Goal: Task Accomplishment & Management: Manage account settings

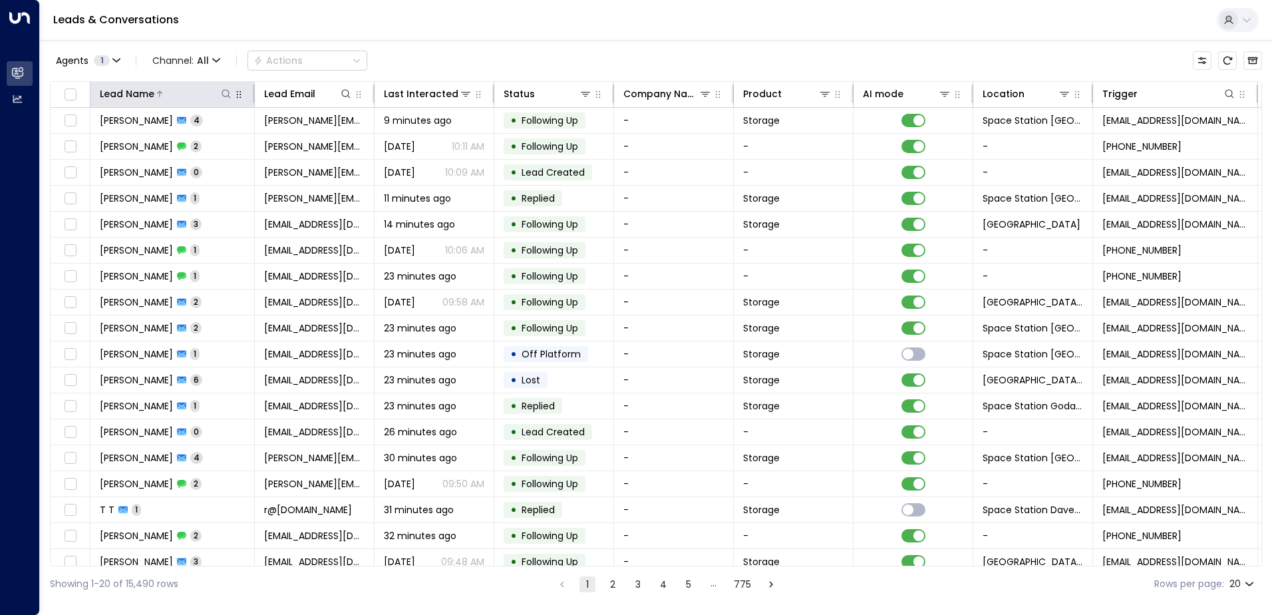
click at [225, 94] on icon at bounding box center [226, 93] width 11 height 11
type input "****"
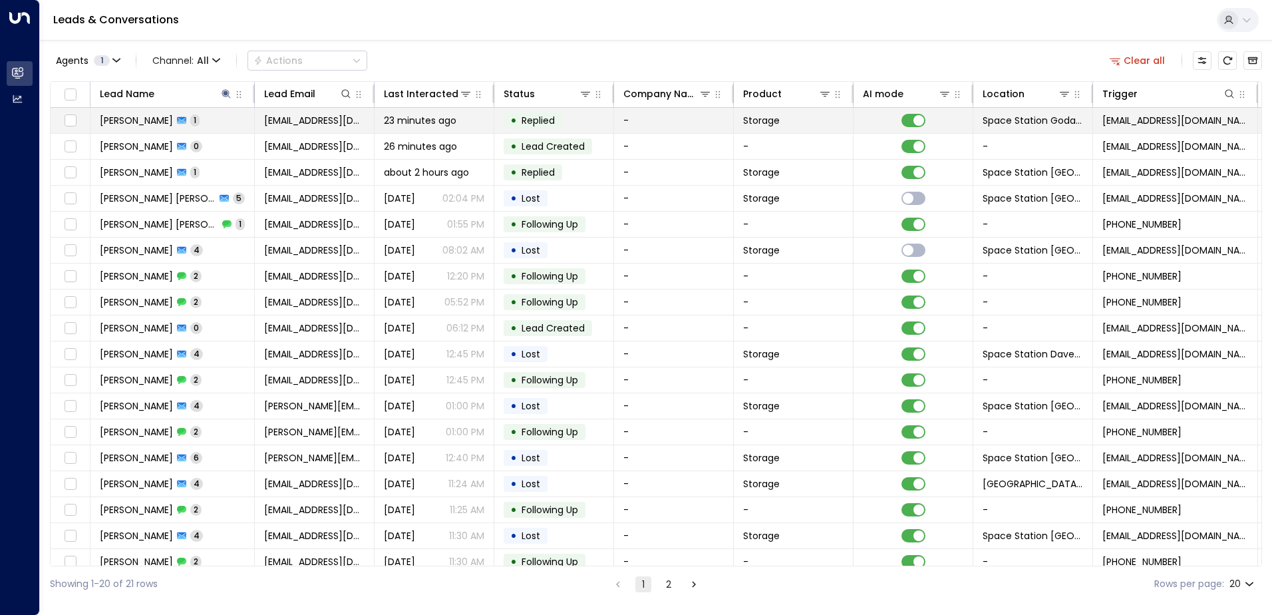
click at [477, 114] on div "23 minutes ago" at bounding box center [434, 120] width 100 height 13
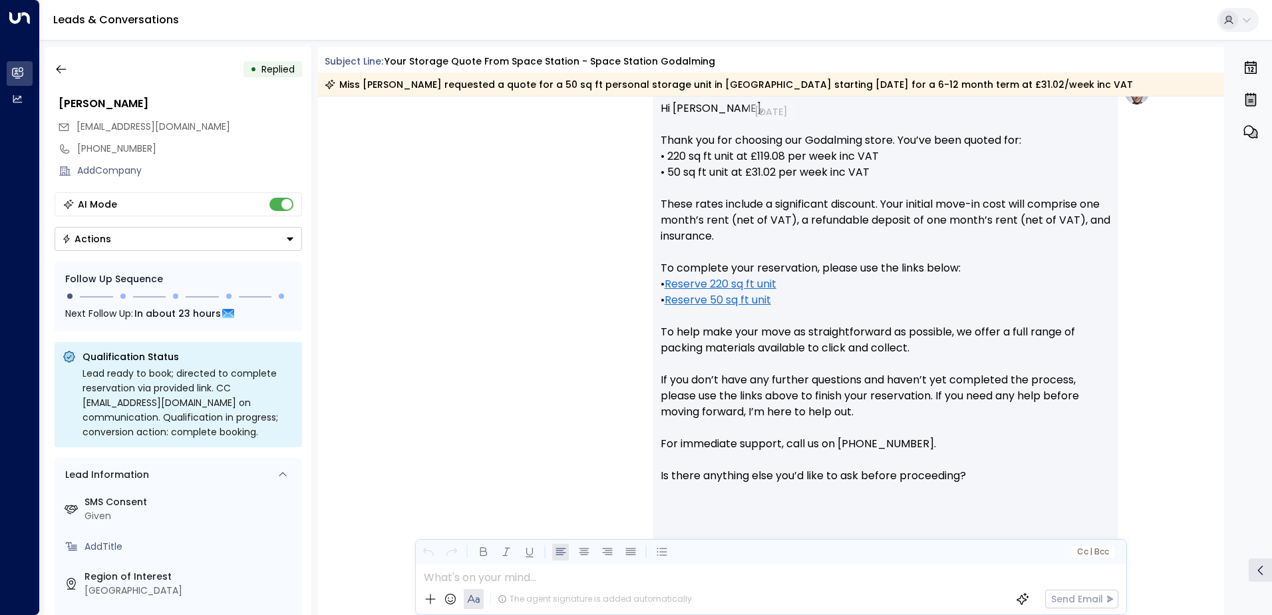
scroll to position [589, 0]
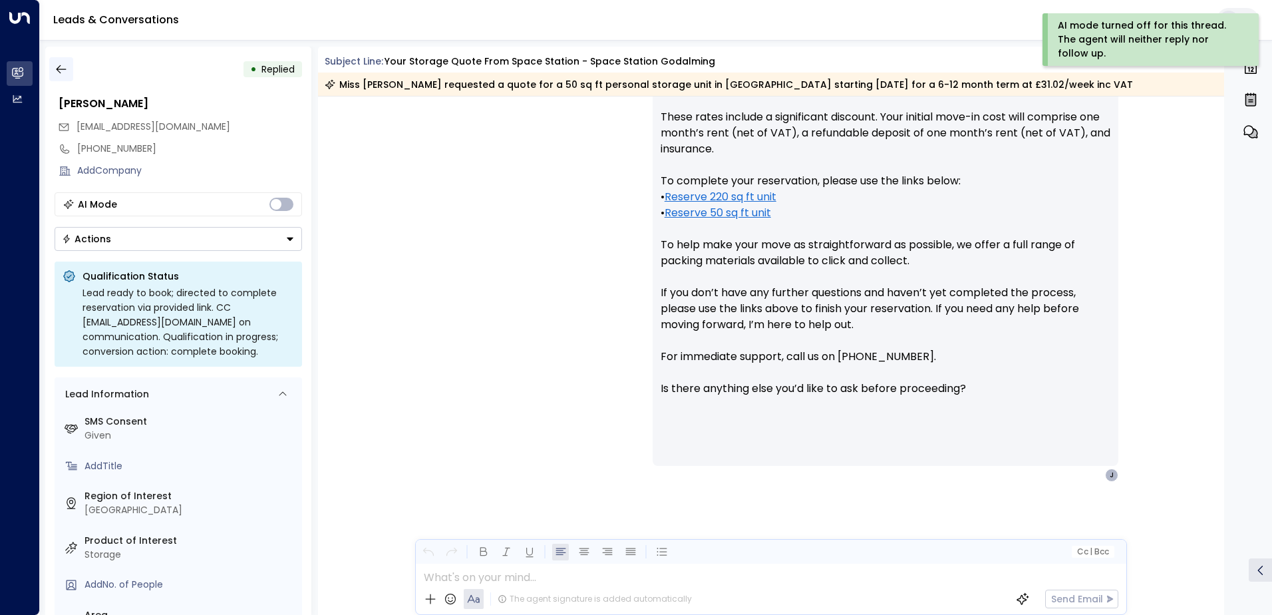
click at [60, 67] on icon "button" at bounding box center [61, 69] width 13 height 13
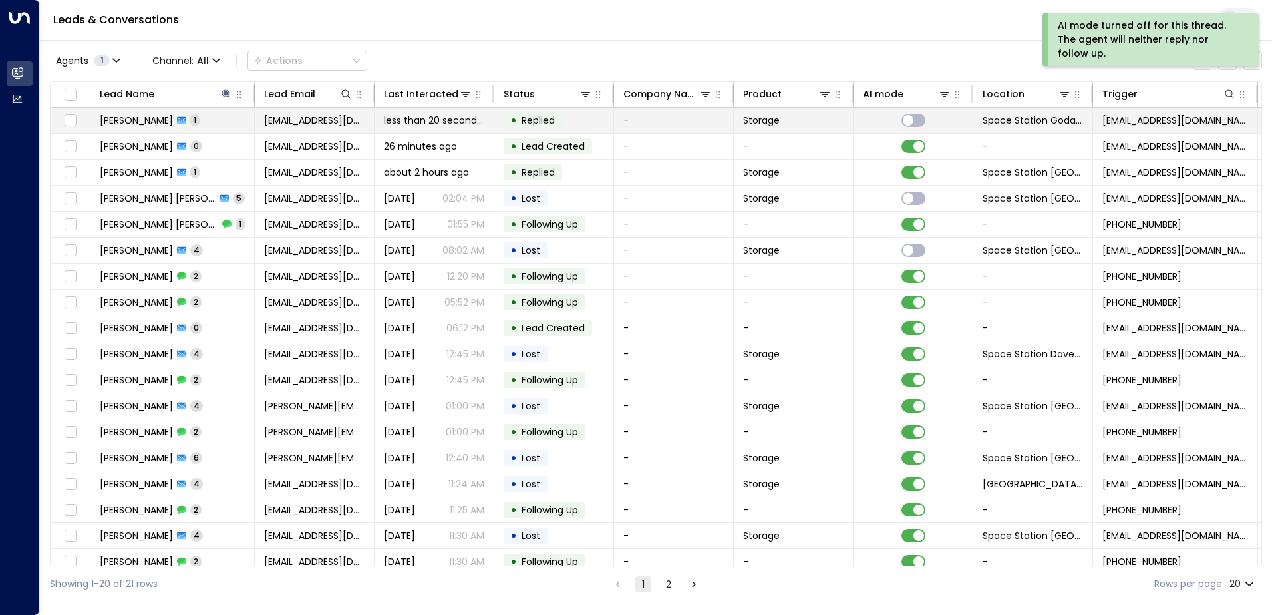
click at [198, 120] on td "[PERSON_NAME] 1" at bounding box center [172, 120] width 164 height 25
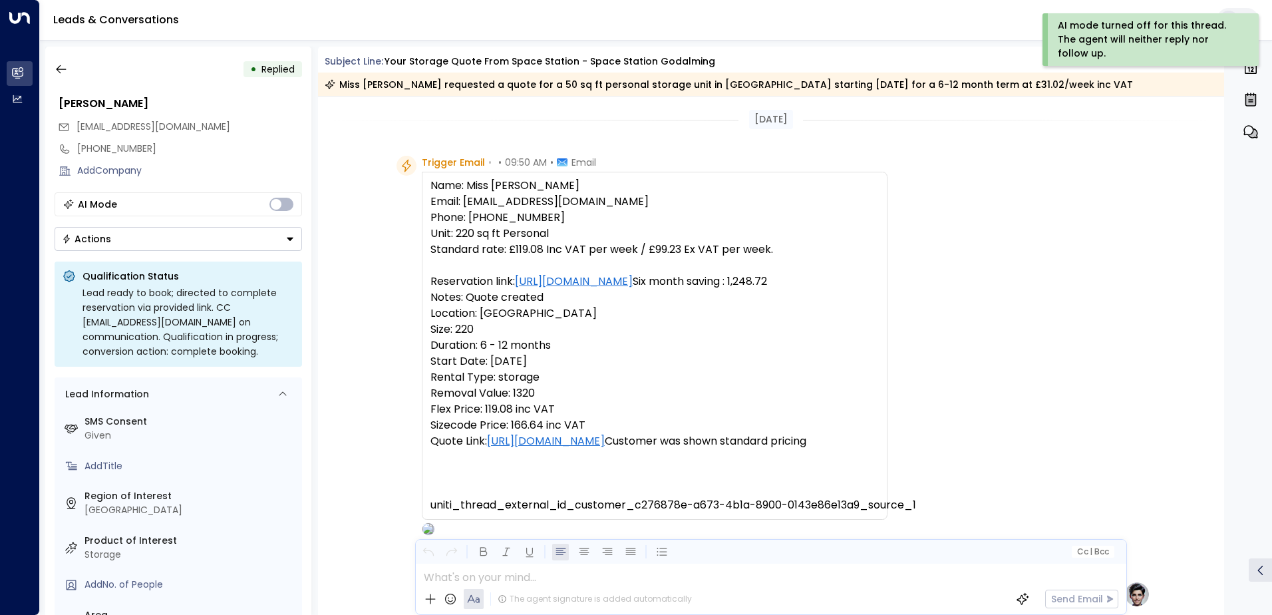
scroll to position [506, 0]
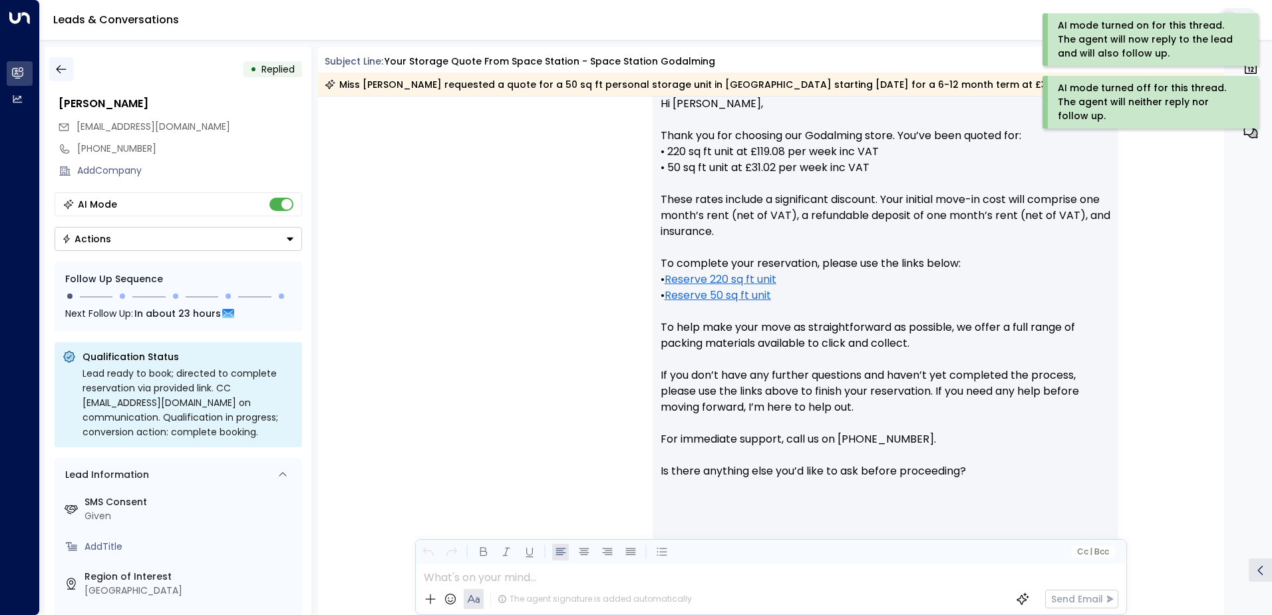
click at [63, 62] on button "button" at bounding box center [61, 69] width 24 height 24
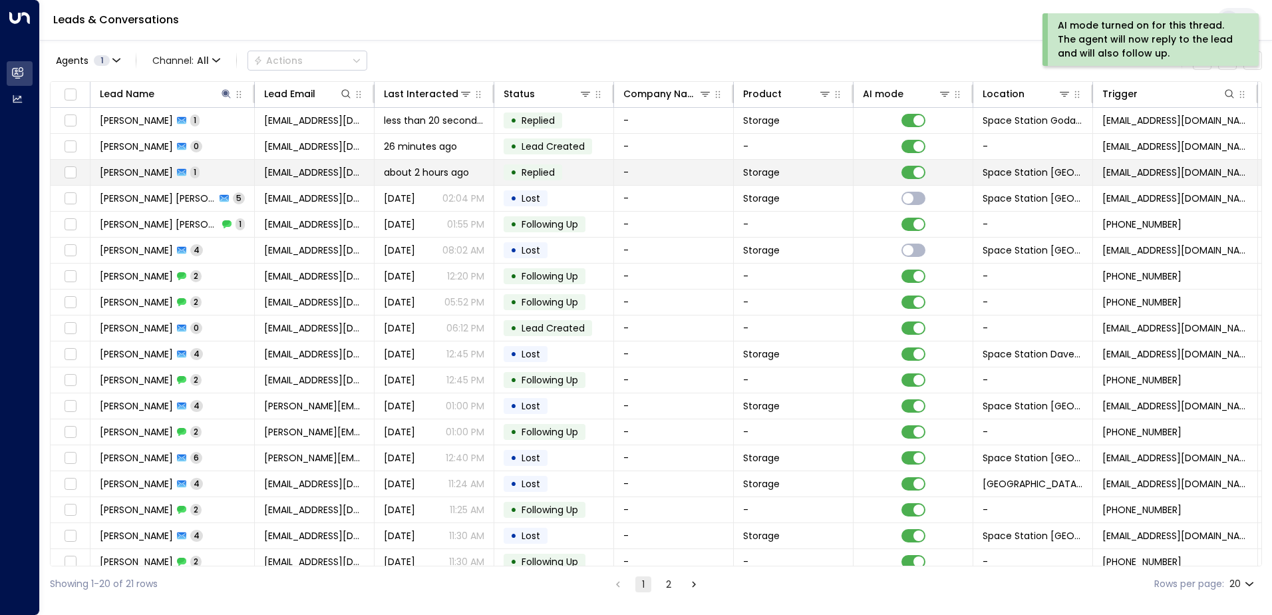
click at [215, 169] on td "[PERSON_NAME] 1" at bounding box center [172, 172] width 164 height 25
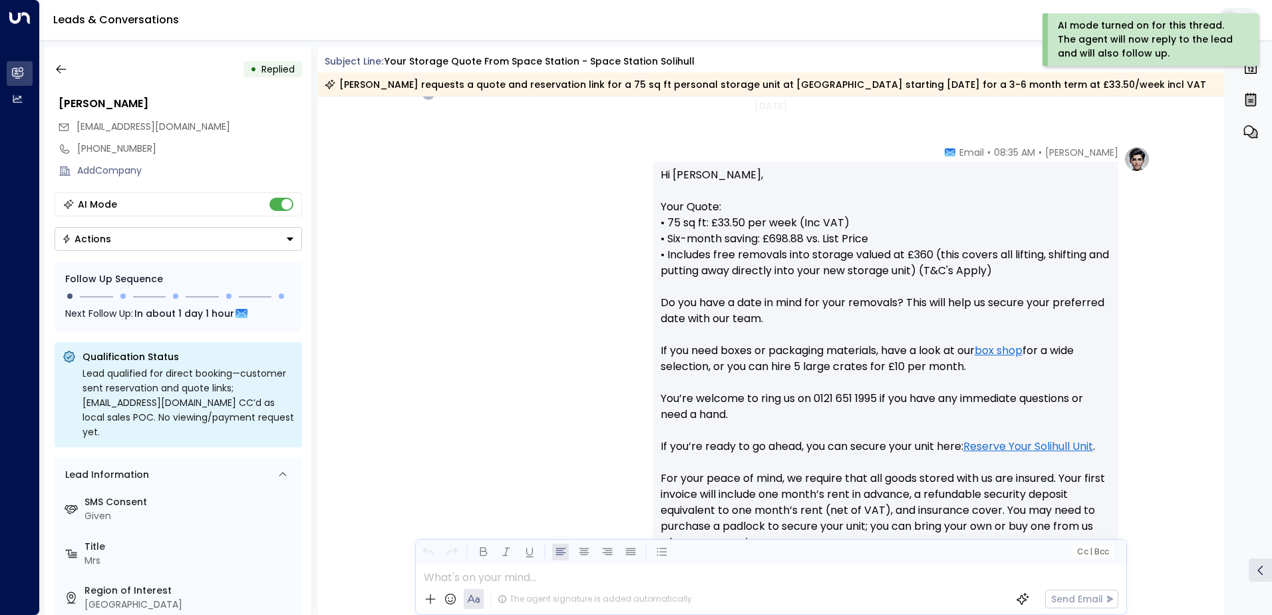
scroll to position [235, 0]
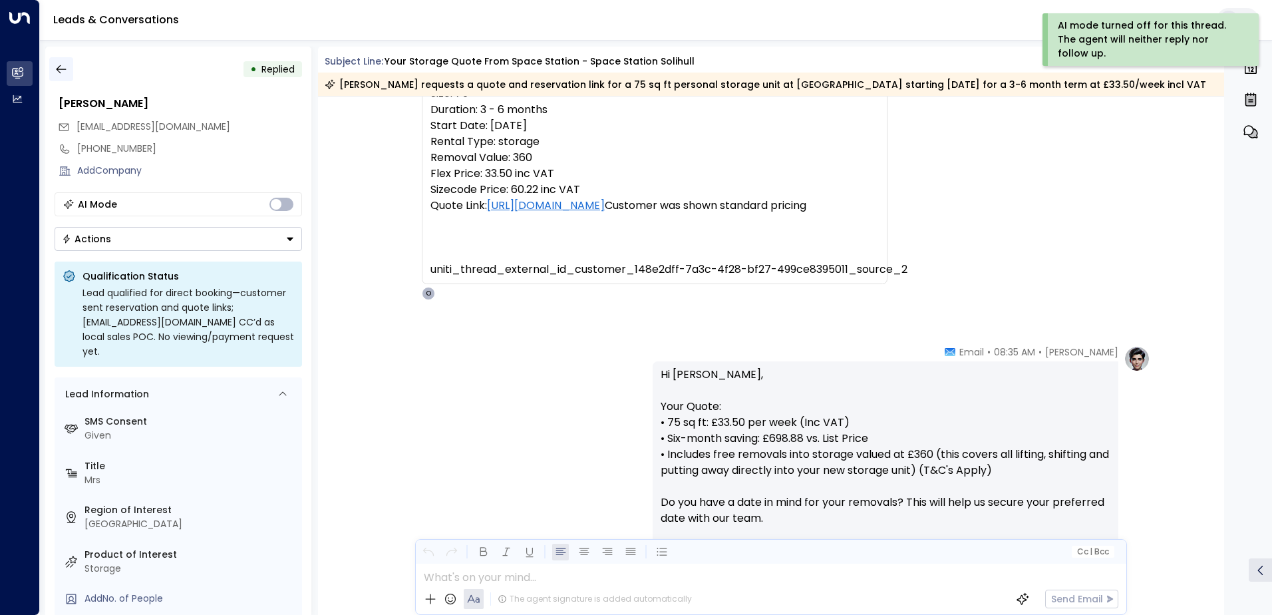
click at [53, 64] on button "button" at bounding box center [61, 69] width 24 height 24
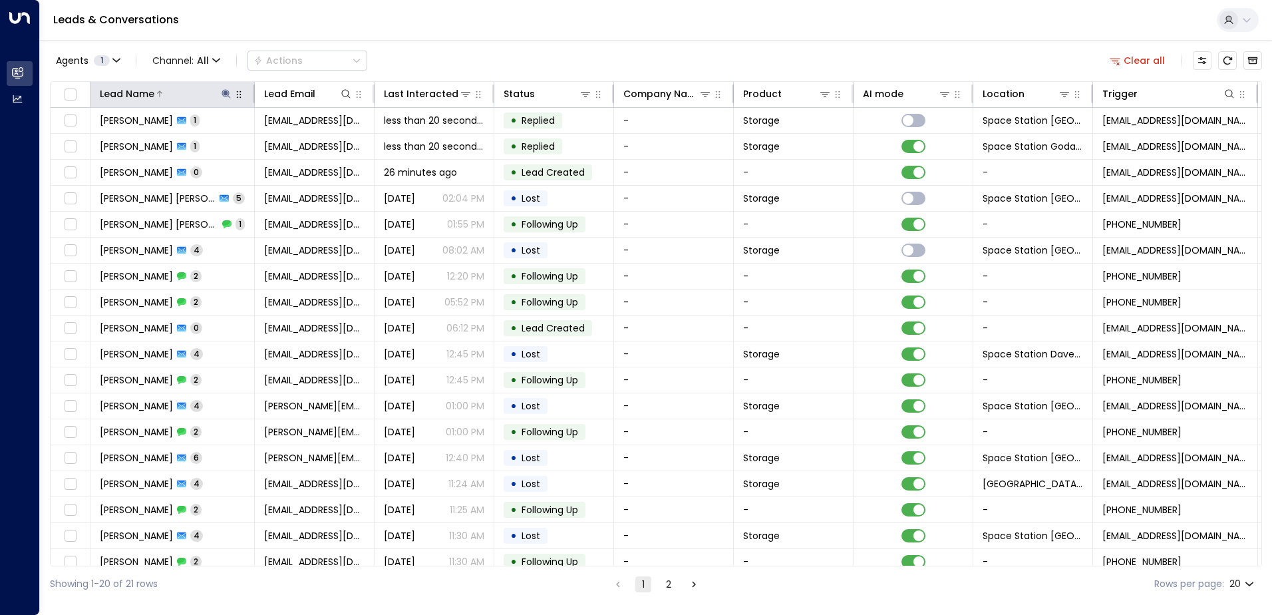
click at [223, 91] on icon at bounding box center [226, 93] width 11 height 11
type input "*"
type input "*****"
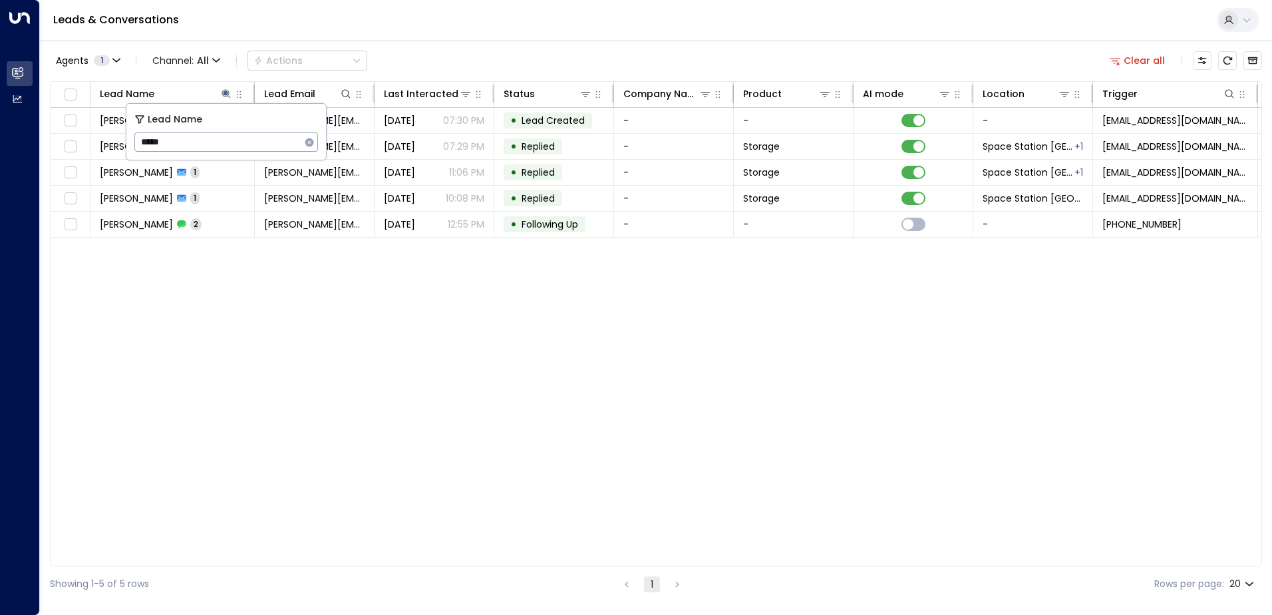
click at [545, 37] on div "Leads & Conversations" at bounding box center [656, 20] width 1232 height 41
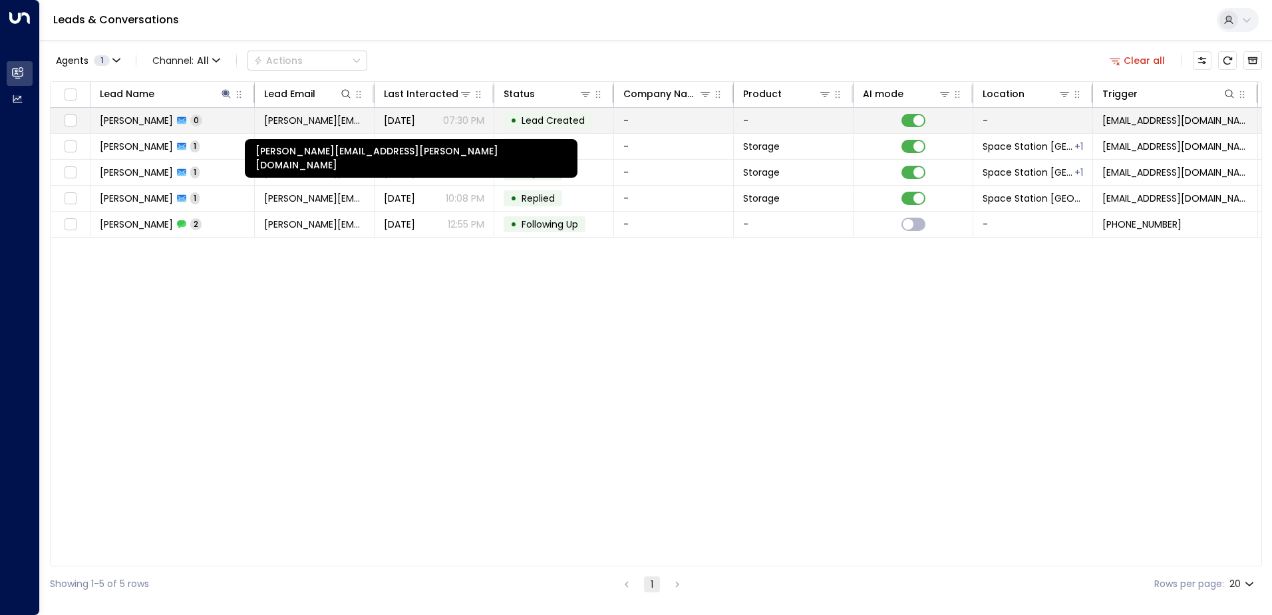
click at [331, 116] on span "[PERSON_NAME][EMAIL_ADDRESS][PERSON_NAME][DOMAIN_NAME]" at bounding box center [314, 120] width 100 height 13
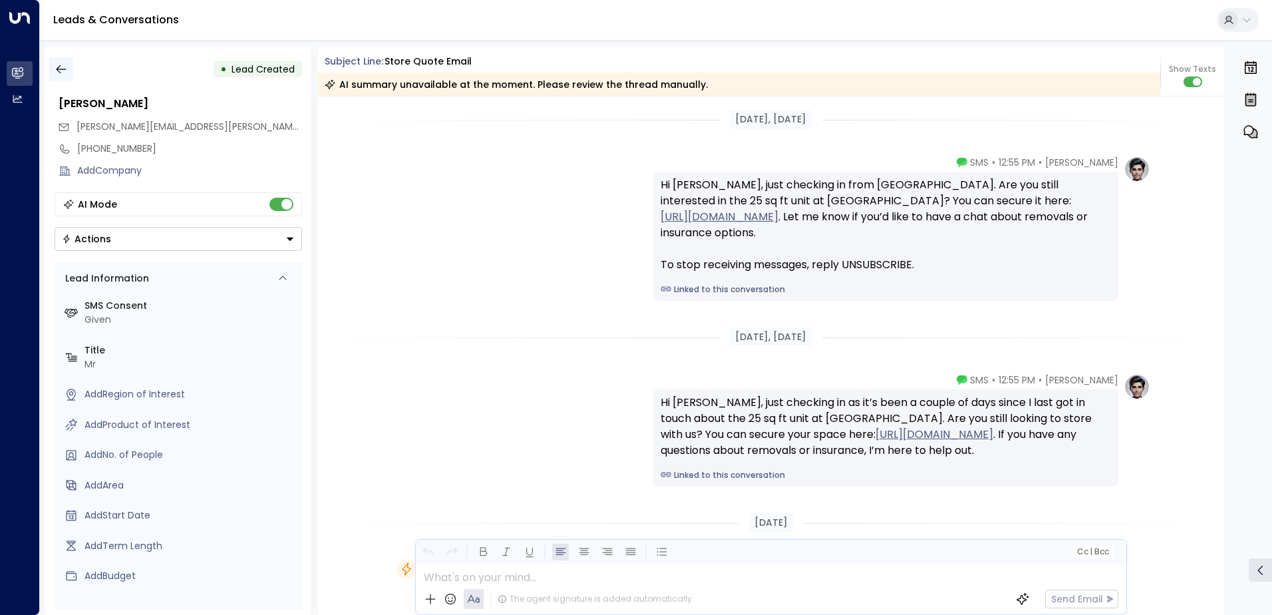
click at [60, 65] on icon "button" at bounding box center [61, 69] width 10 height 9
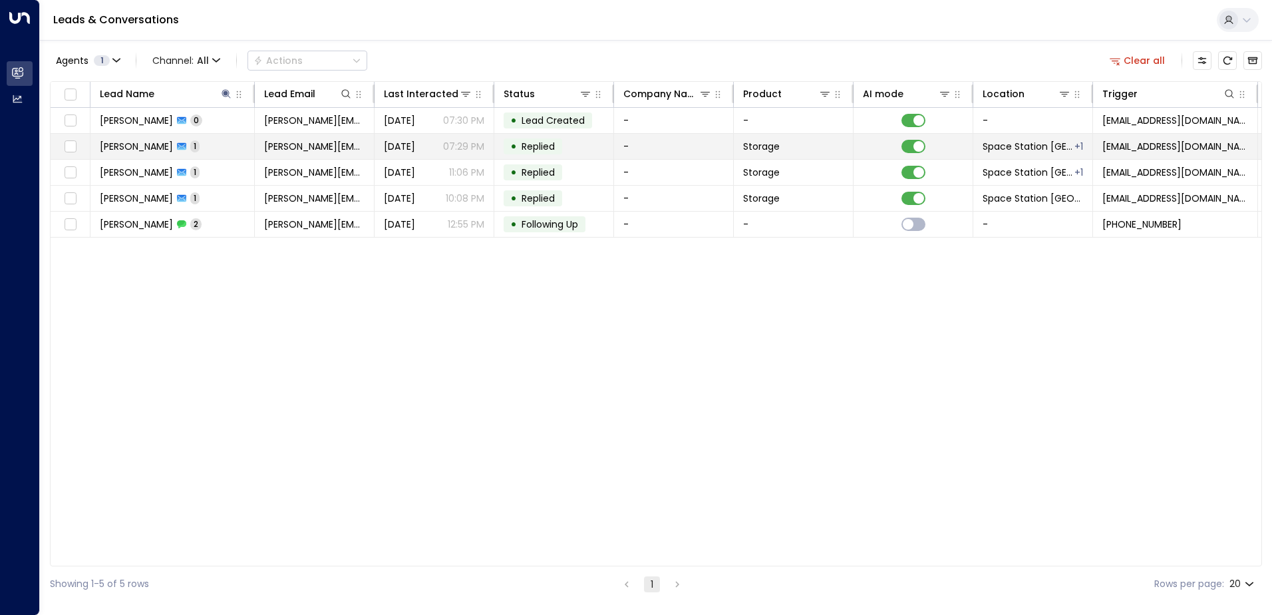
click at [213, 140] on td "[PERSON_NAME] 1" at bounding box center [172, 146] width 164 height 25
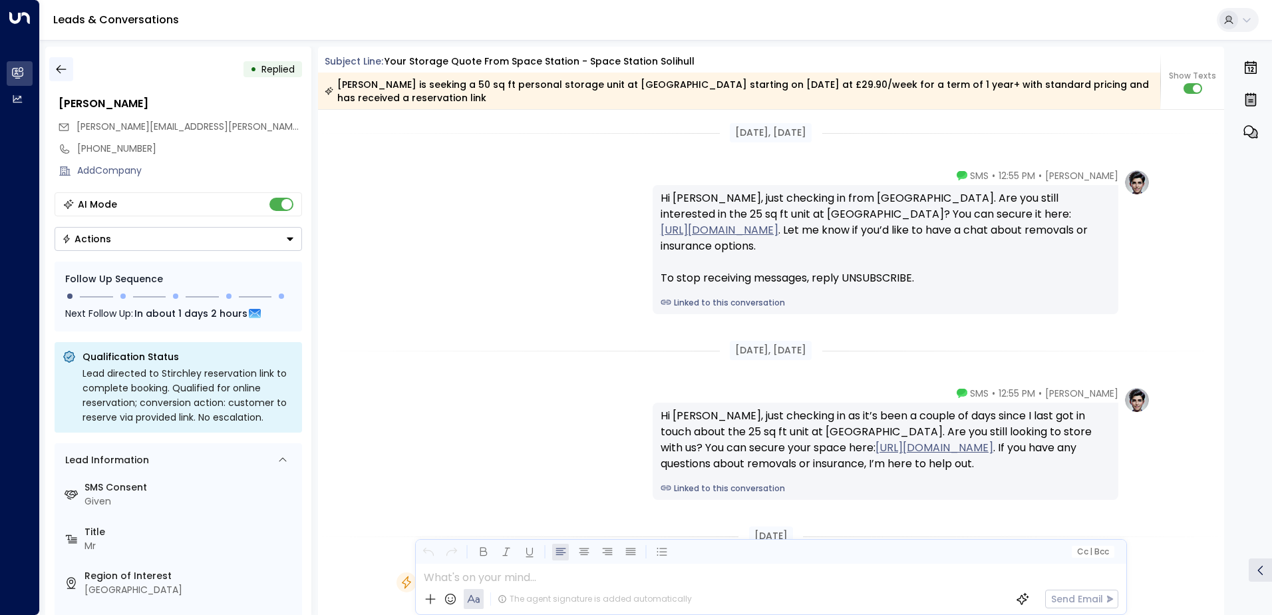
click at [58, 70] on icon "button" at bounding box center [61, 69] width 10 height 9
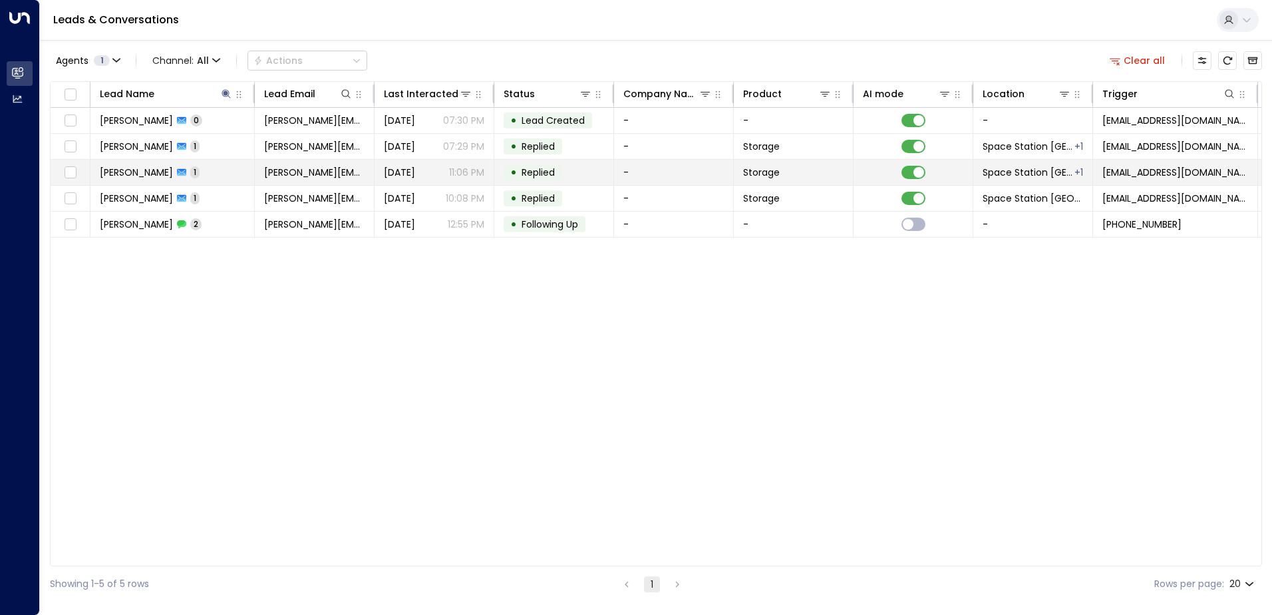
click at [207, 172] on td "[PERSON_NAME] 1" at bounding box center [172, 172] width 164 height 25
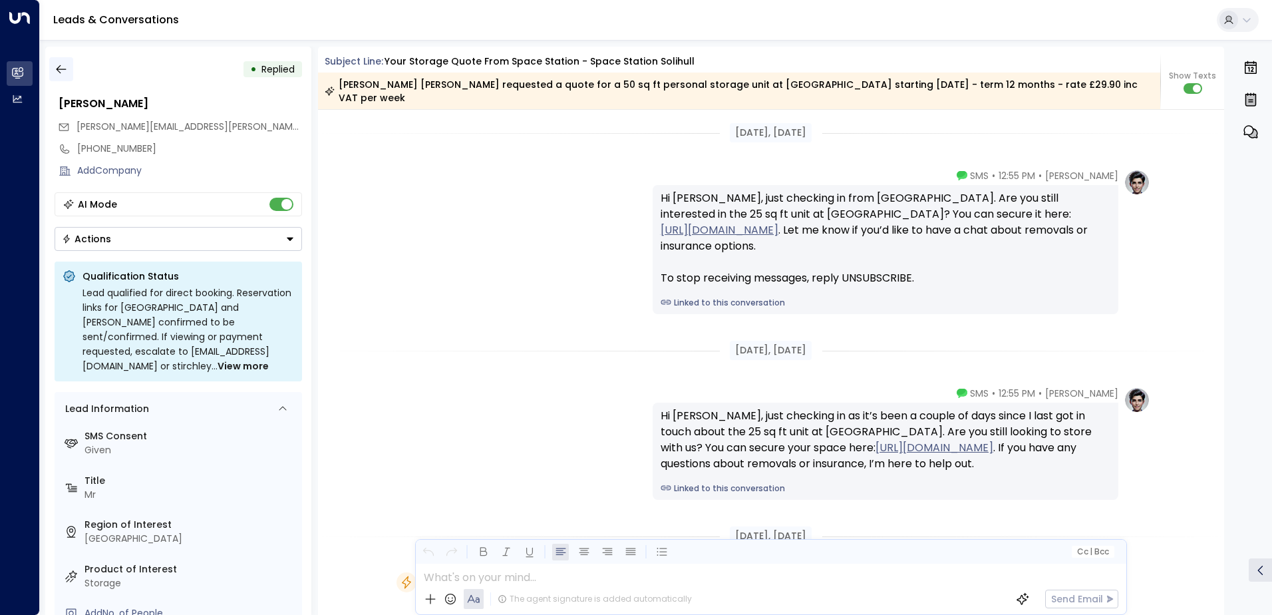
click at [61, 67] on icon "button" at bounding box center [61, 69] width 13 height 13
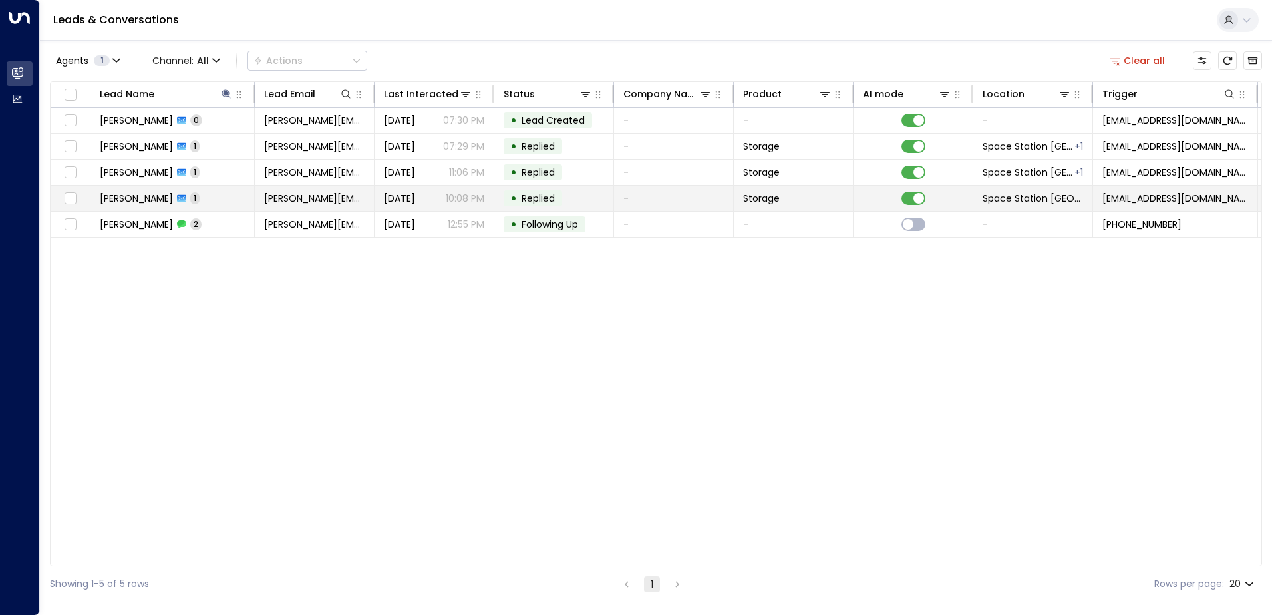
click at [198, 195] on td "[PERSON_NAME] 1" at bounding box center [172, 198] width 164 height 25
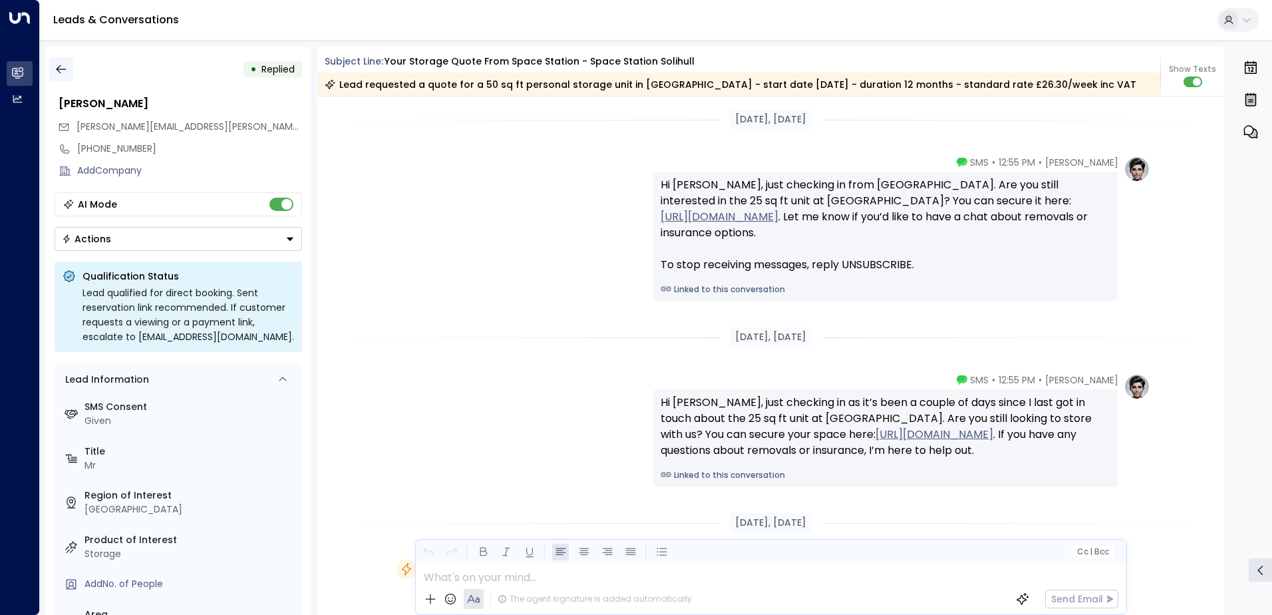
click at [63, 71] on icon "button" at bounding box center [61, 69] width 13 height 13
